Goal: Check status: Check status

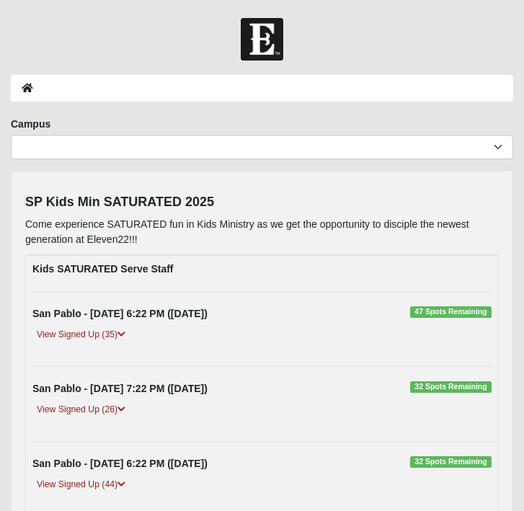
scroll to position [159, 0]
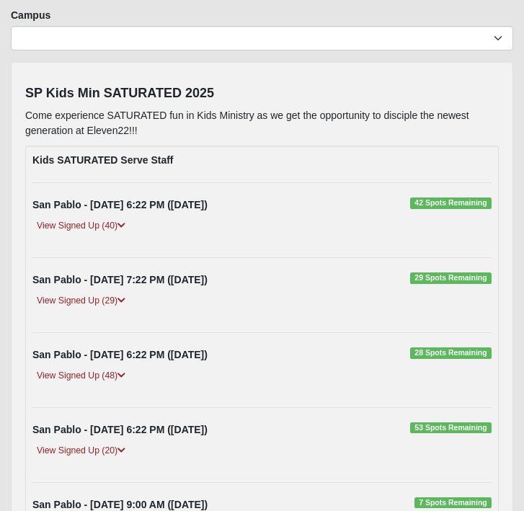
scroll to position [89, 0]
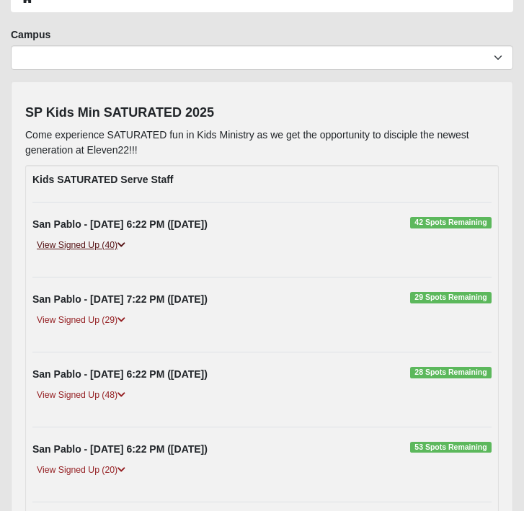
click at [122, 244] on icon at bounding box center [121, 245] width 8 height 9
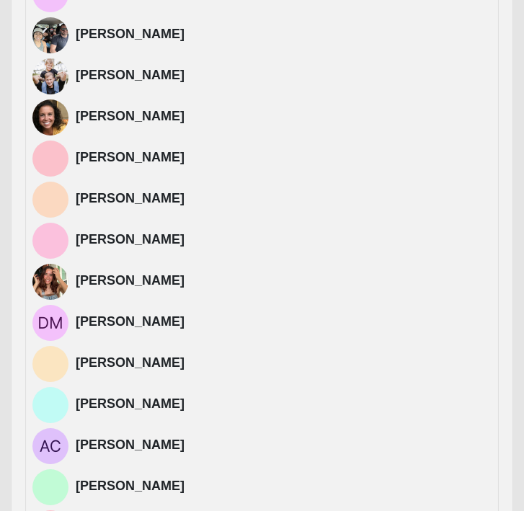
scroll to position [1450, 0]
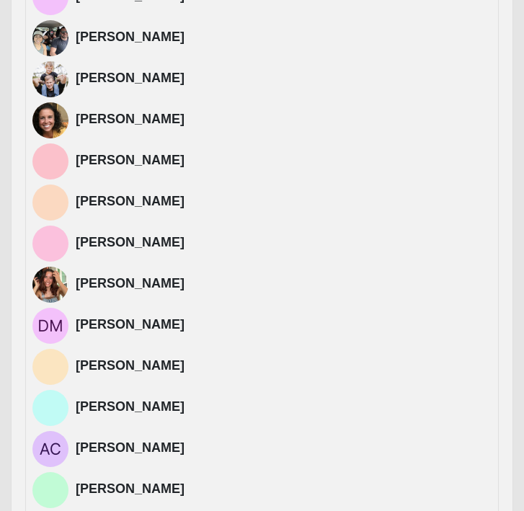
drag, startPoint x: 187, startPoint y: 488, endPoint x: 78, endPoint y: 488, distance: 108.0
click at [78, 488] on h4 "[PERSON_NAME]" at bounding box center [284, 489] width 416 height 16
copy h4 "[PERSON_NAME]"
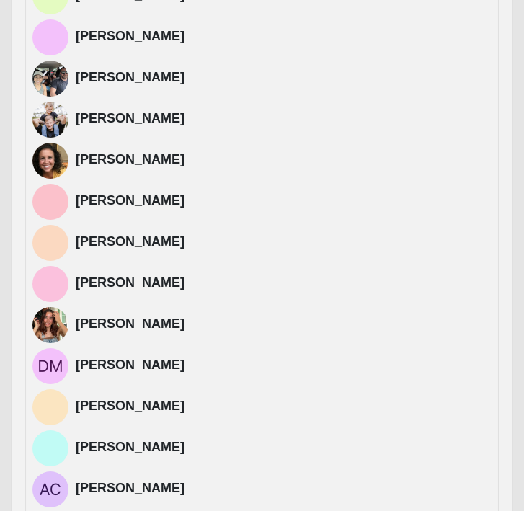
scroll to position [1409, 0]
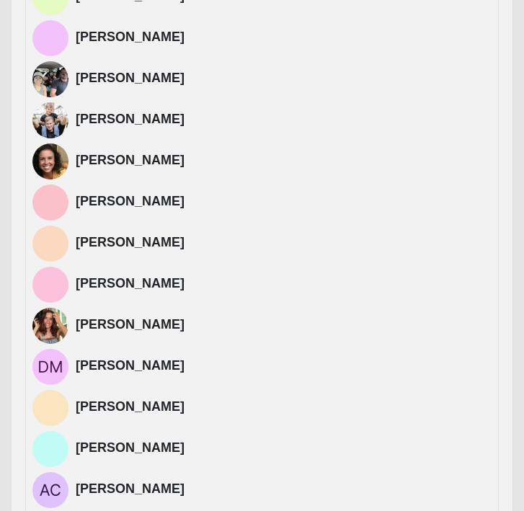
click at [182, 480] on div "[PERSON_NAME]" at bounding box center [284, 490] width 416 height 36
drag, startPoint x: 172, startPoint y: 488, endPoint x: 77, endPoint y: 487, distance: 95.1
click at [77, 487] on h4 "[PERSON_NAME]" at bounding box center [284, 489] width 416 height 16
copy h4 "[PERSON_NAME]"
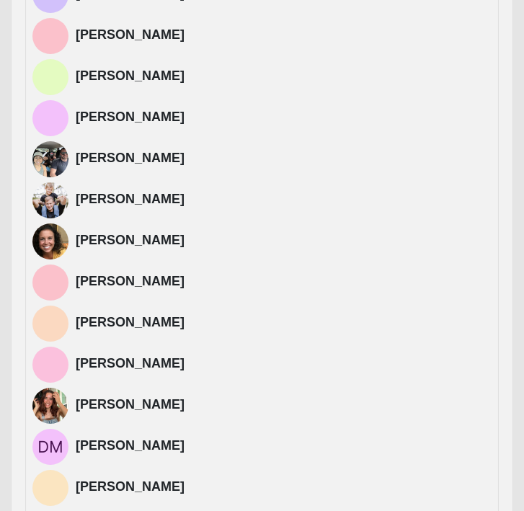
scroll to position [1328, 0]
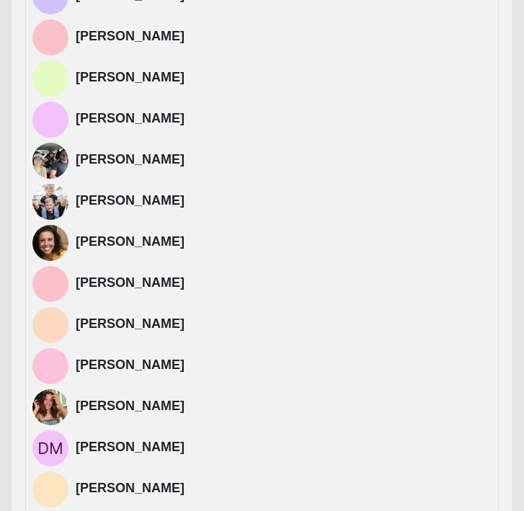
drag, startPoint x: 211, startPoint y: 482, endPoint x: 76, endPoint y: 487, distance: 135.5
click at [76, 487] on h4 "[PERSON_NAME]" at bounding box center [284, 488] width 416 height 16
copy h4 "[PERSON_NAME]"
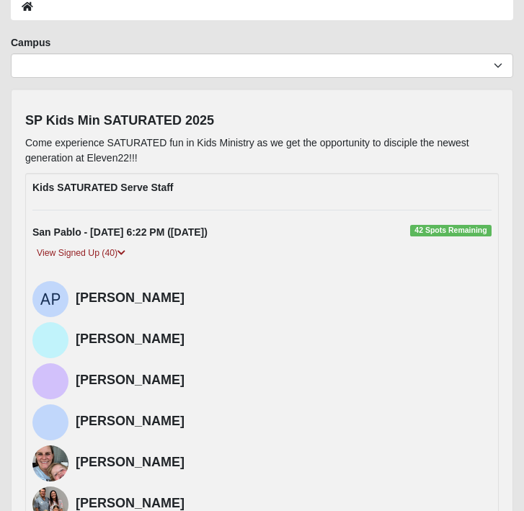
scroll to position [0, 0]
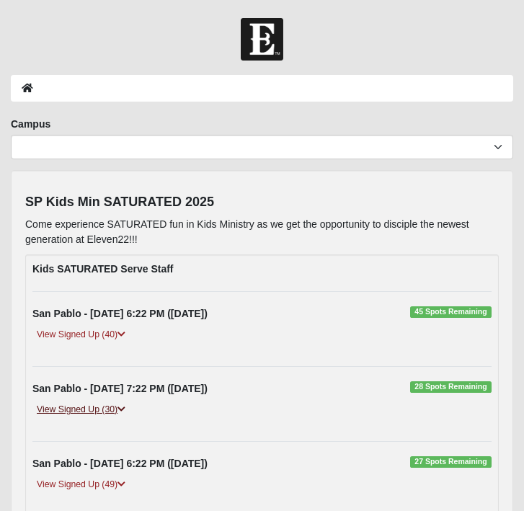
click at [118, 405] on link "View Signed Up (30)" at bounding box center [80, 409] width 97 height 15
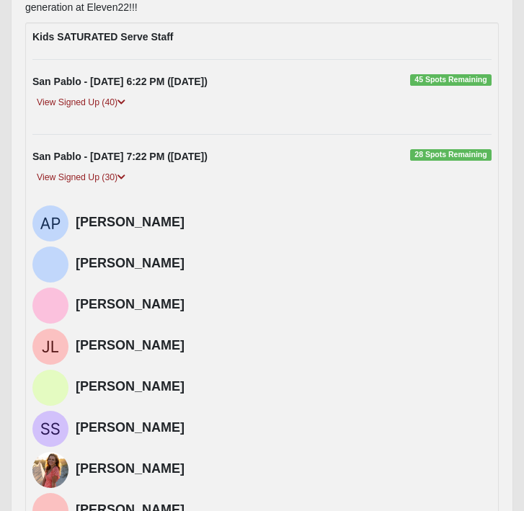
scroll to position [234, 0]
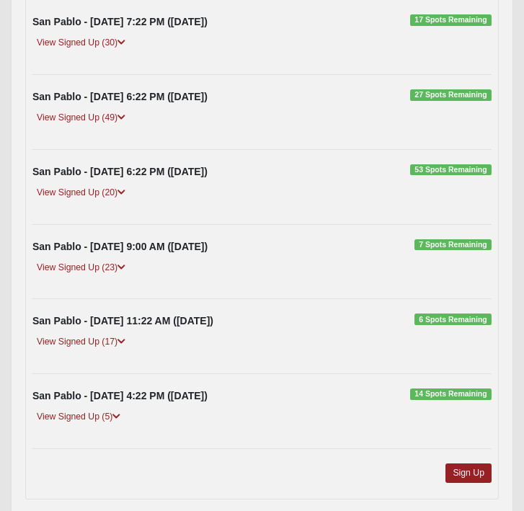
scroll to position [369, 0]
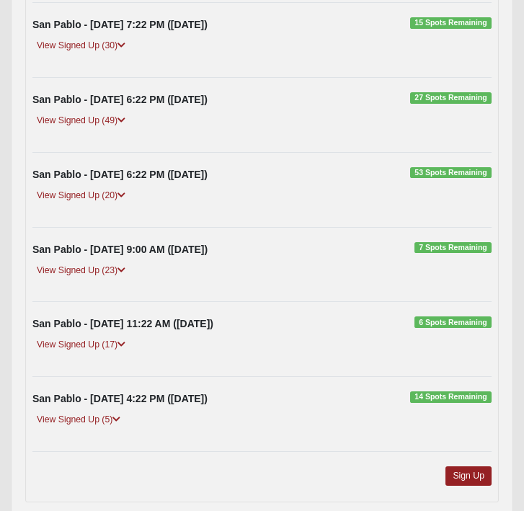
scroll to position [370, 0]
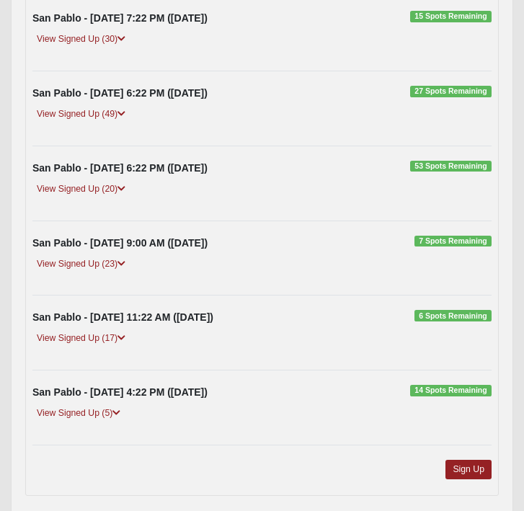
click at [134, 114] on div "View Signed Up (49)" at bounding box center [262, 119] width 480 height 24
click at [122, 113] on icon at bounding box center [121, 113] width 8 height 9
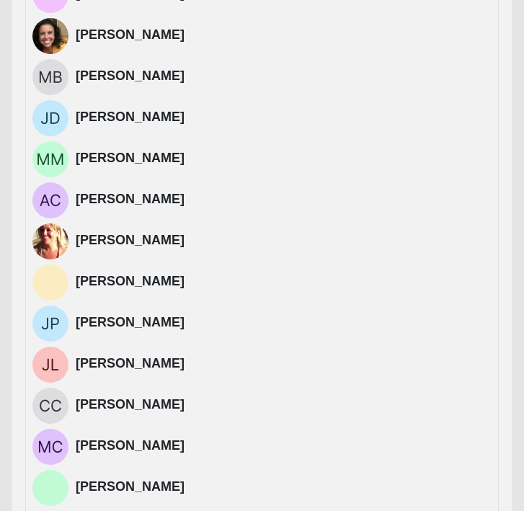
scroll to position [1762, 0]
